Goal: Navigation & Orientation: Understand site structure

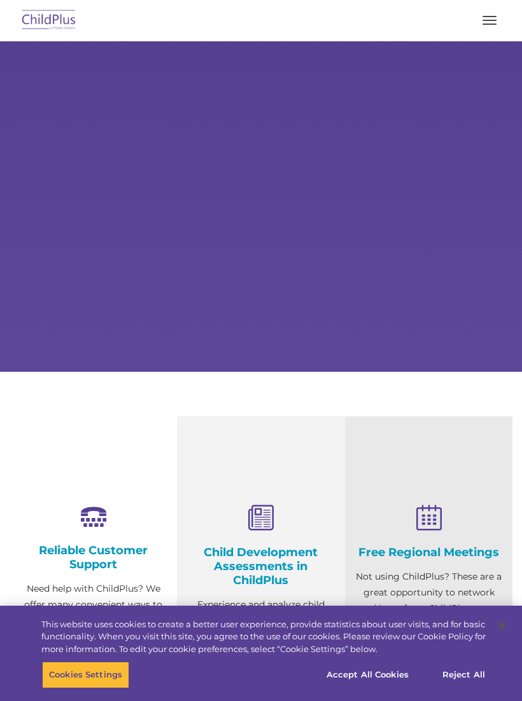
select select "MEDIUM"
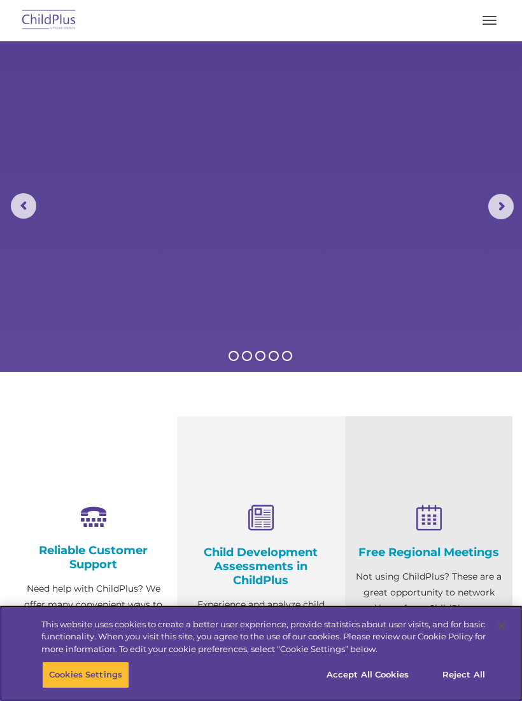
click at [400, 680] on button "Accept All Cookies" at bounding box center [367, 675] width 96 height 27
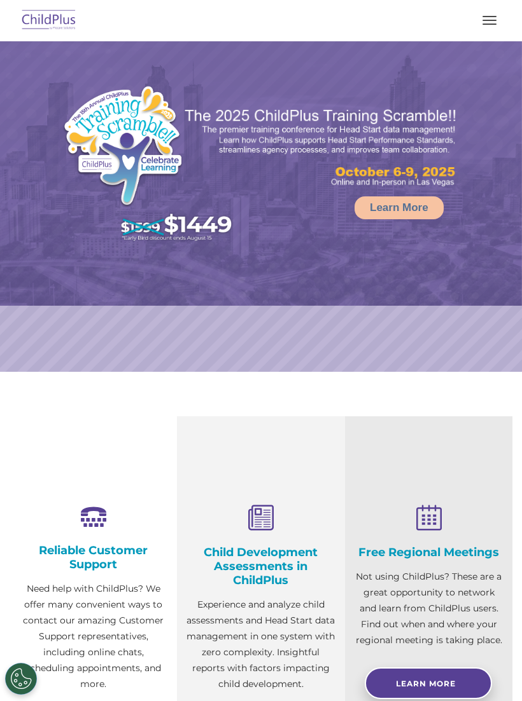
select select "MEDIUM"
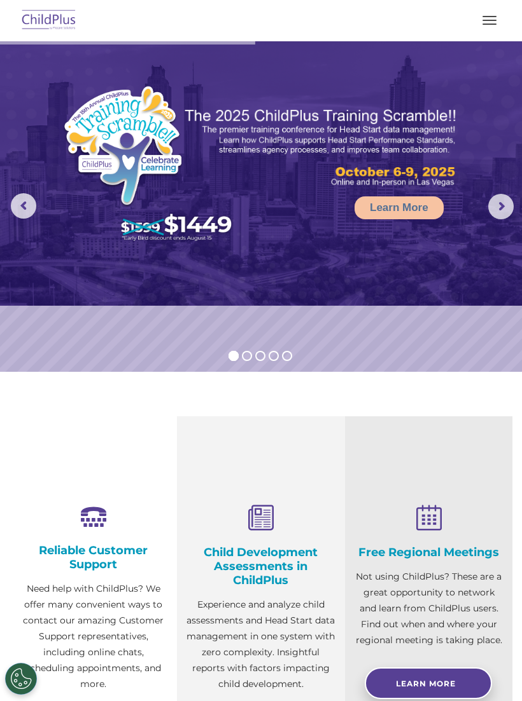
click at [472, 26] on div at bounding box center [260, 20] width 471 height 31
click at [490, 22] on button "button" at bounding box center [489, 20] width 27 height 20
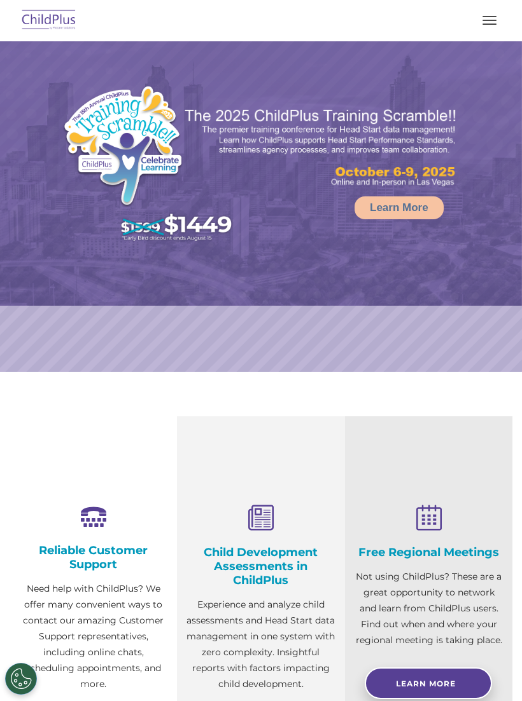
select select "MEDIUM"
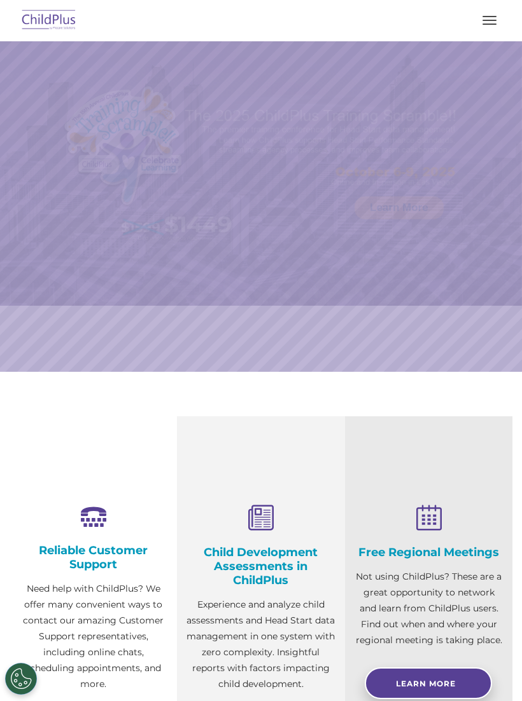
scroll to position [50, 0]
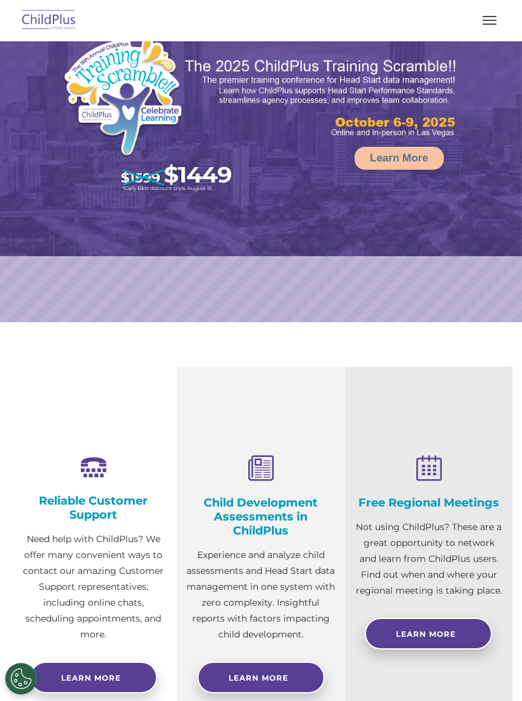
select select "MEDIUM"
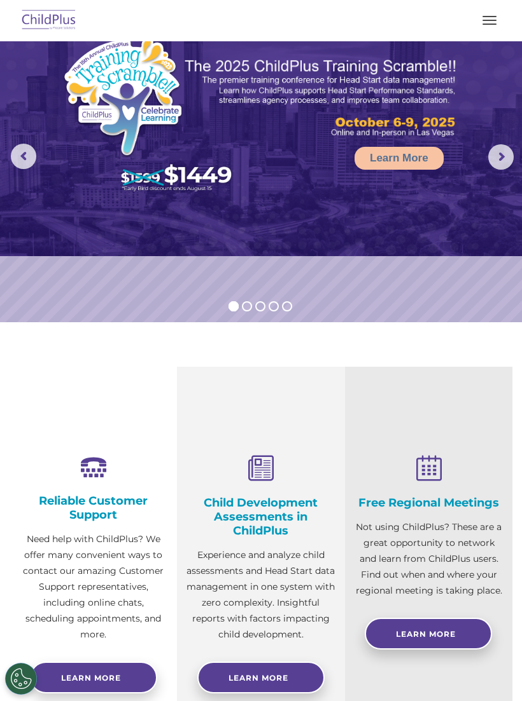
click at [478, 18] on button "button" at bounding box center [489, 20] width 27 height 20
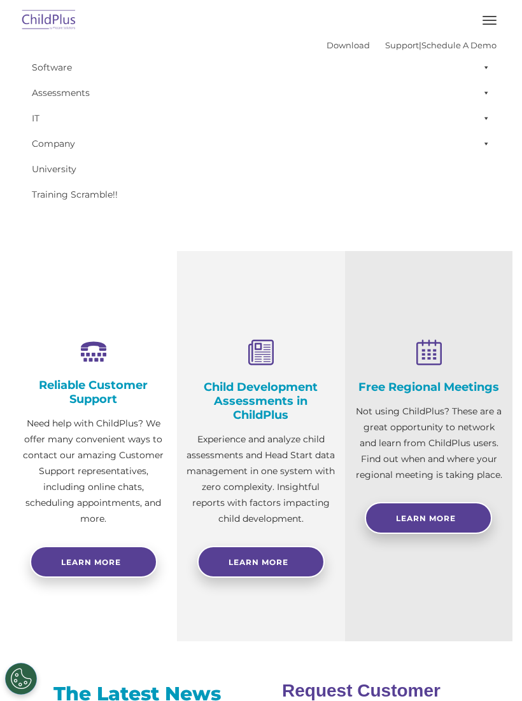
scroll to position [0, 0]
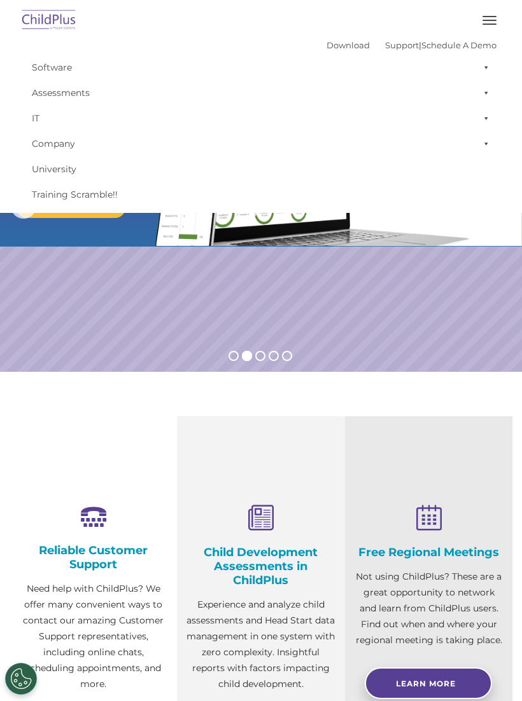
click at [472, 19] on div at bounding box center [260, 20] width 471 height 31
click at [490, 16] on span "button" at bounding box center [489, 16] width 14 height 1
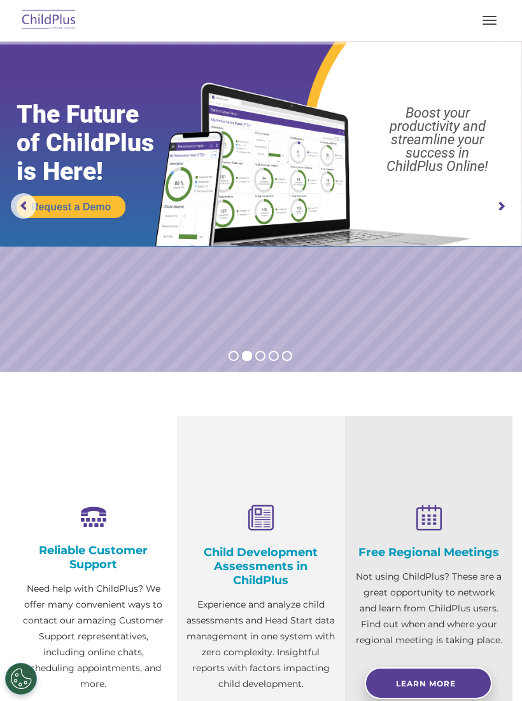
click at [494, 16] on span "button" at bounding box center [489, 16] width 14 height 1
